Goal: Task Accomplishment & Management: Use online tool/utility

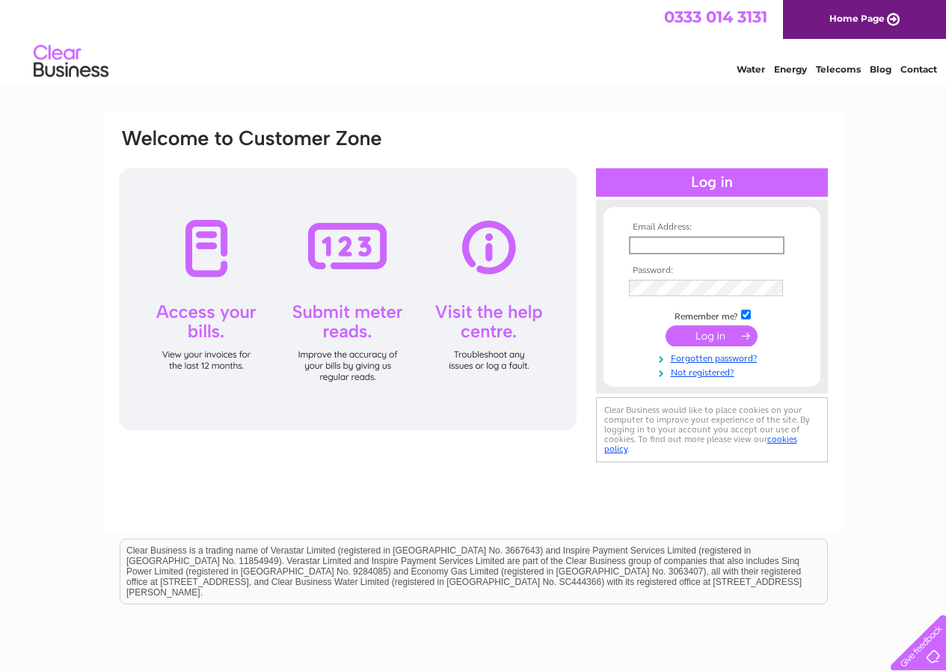
click at [672, 244] on input "text" at bounding box center [706, 245] width 155 height 18
type input "[EMAIL_ADDRESS][DOMAIN_NAME]"
click at [699, 332] on input "submit" at bounding box center [711, 334] width 92 height 21
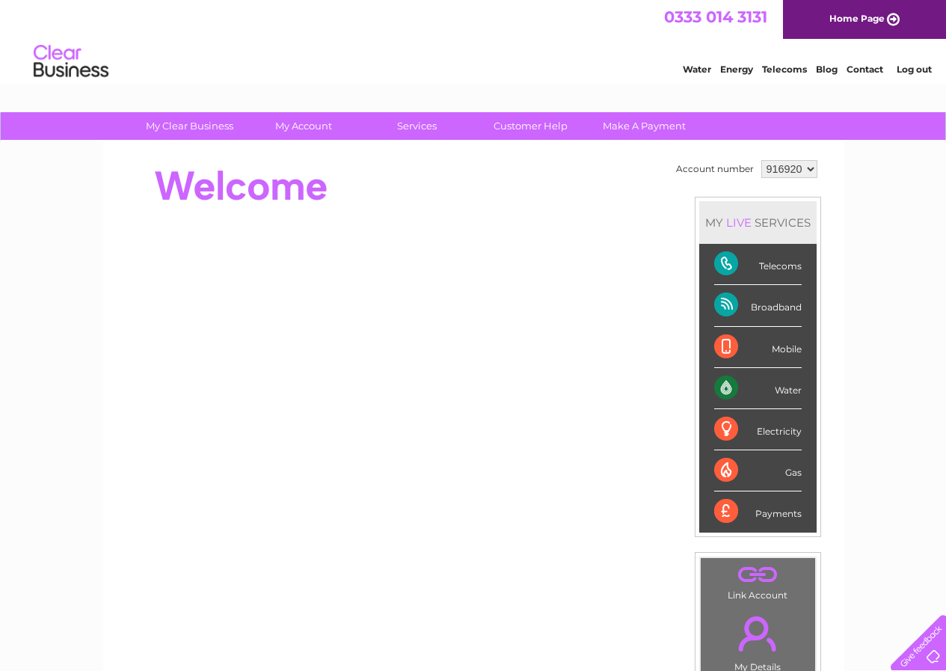
click at [777, 387] on div "Water" at bounding box center [757, 388] width 87 height 41
click at [722, 385] on div "Water" at bounding box center [757, 388] width 87 height 41
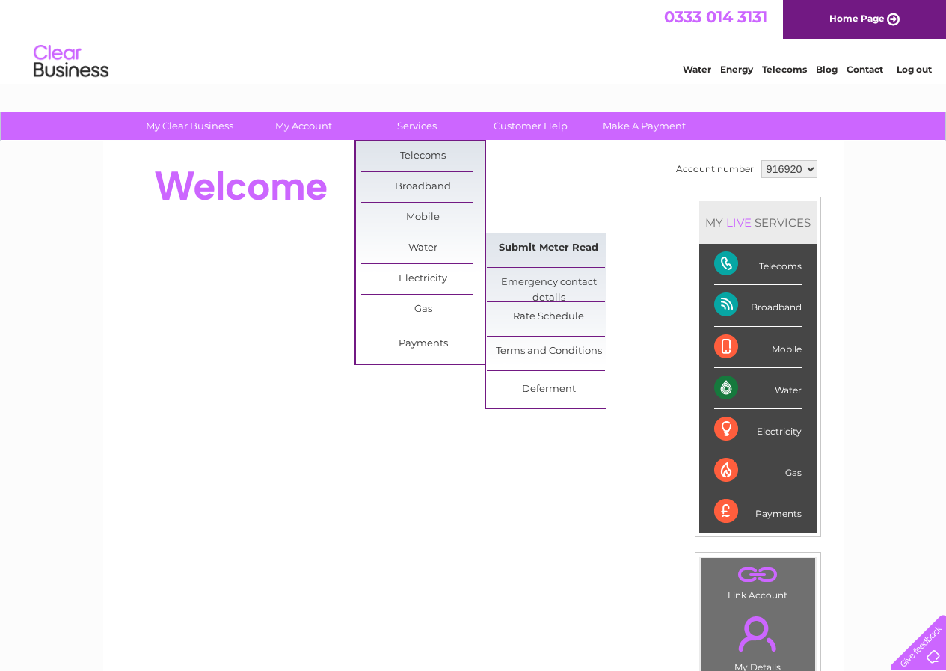
click at [508, 250] on link "Submit Meter Read" at bounding box center [548, 248] width 123 height 30
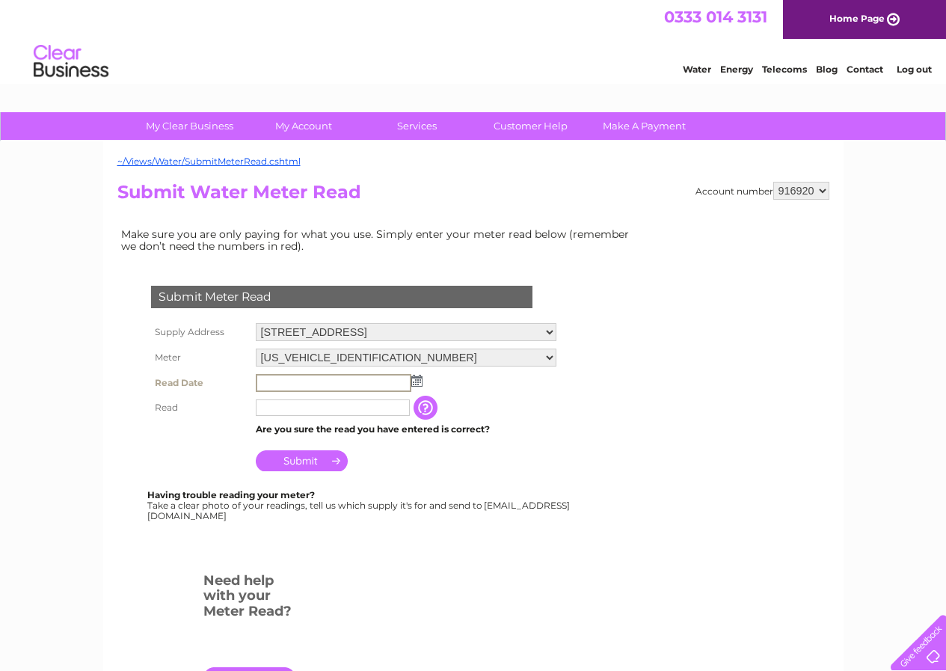
click at [274, 382] on input "text" at bounding box center [333, 383] width 155 height 18
click at [283, 385] on input "text" at bounding box center [333, 383] width 155 height 18
click at [272, 386] on input "text" at bounding box center [333, 383] width 155 height 18
click at [417, 382] on img at bounding box center [415, 380] width 11 height 12
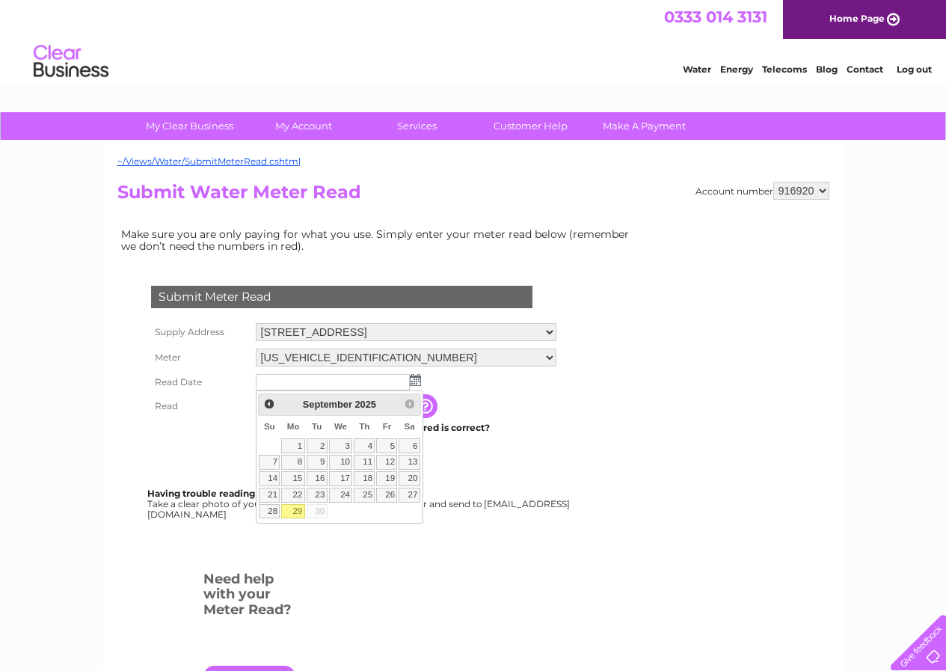
click at [298, 508] on link "29" at bounding box center [292, 511] width 23 height 15
type input "[DATE]"
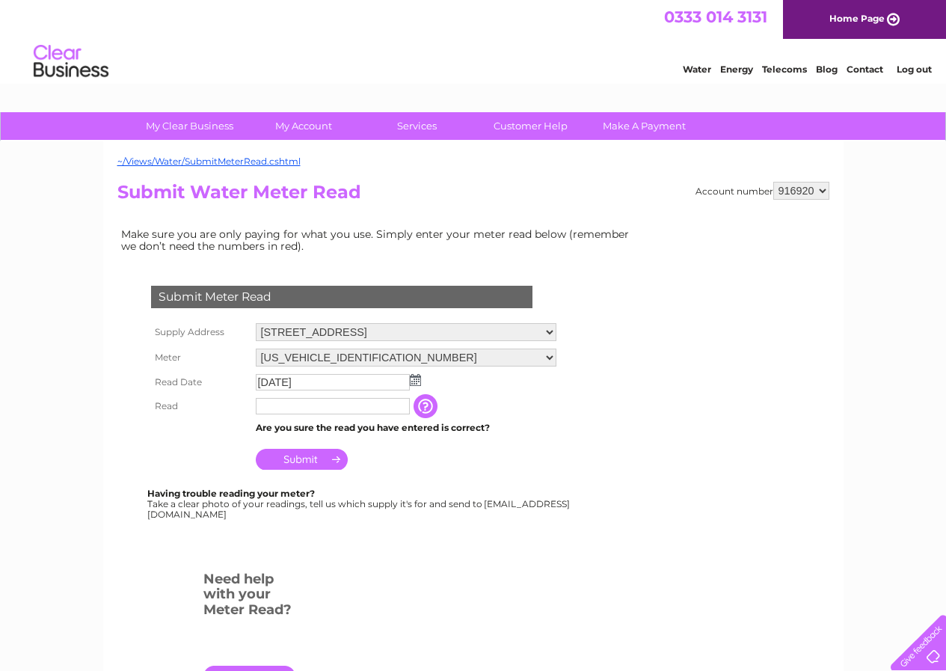
click at [299, 411] on input "text" at bounding box center [333, 406] width 154 height 16
type input "02508"
click at [304, 456] on input "Submit" at bounding box center [302, 459] width 92 height 21
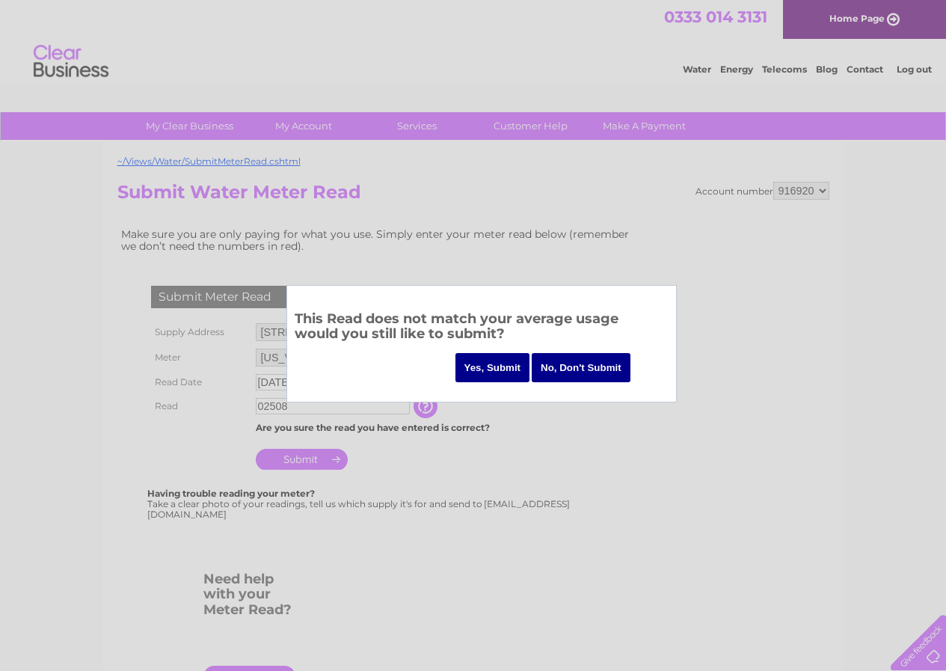
click at [489, 364] on input "Yes, Submit" at bounding box center [492, 367] width 75 height 29
